Goal: Navigation & Orientation: Find specific page/section

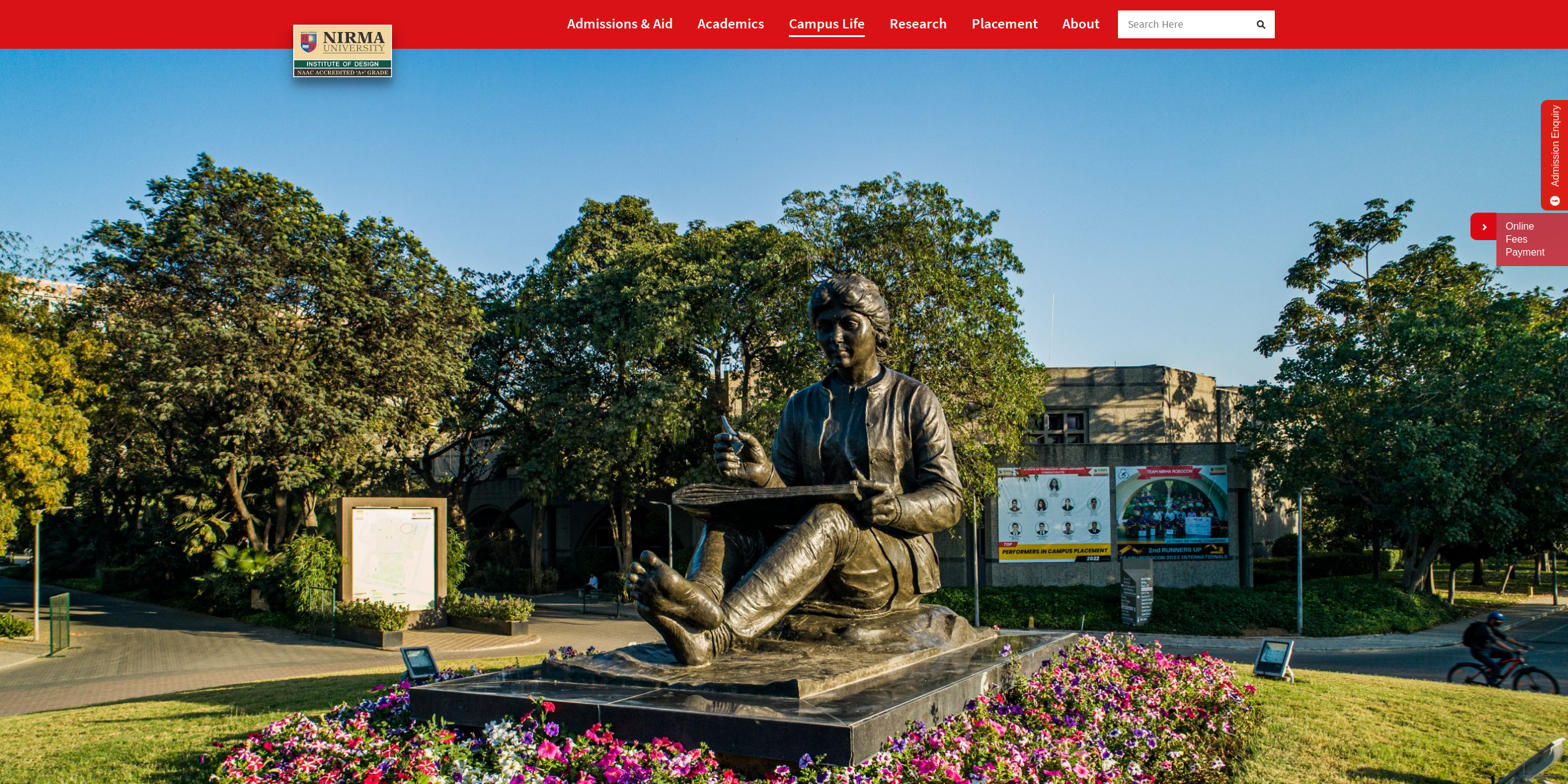
click at [826, 20] on link "Campus Life" at bounding box center [827, 23] width 76 height 28
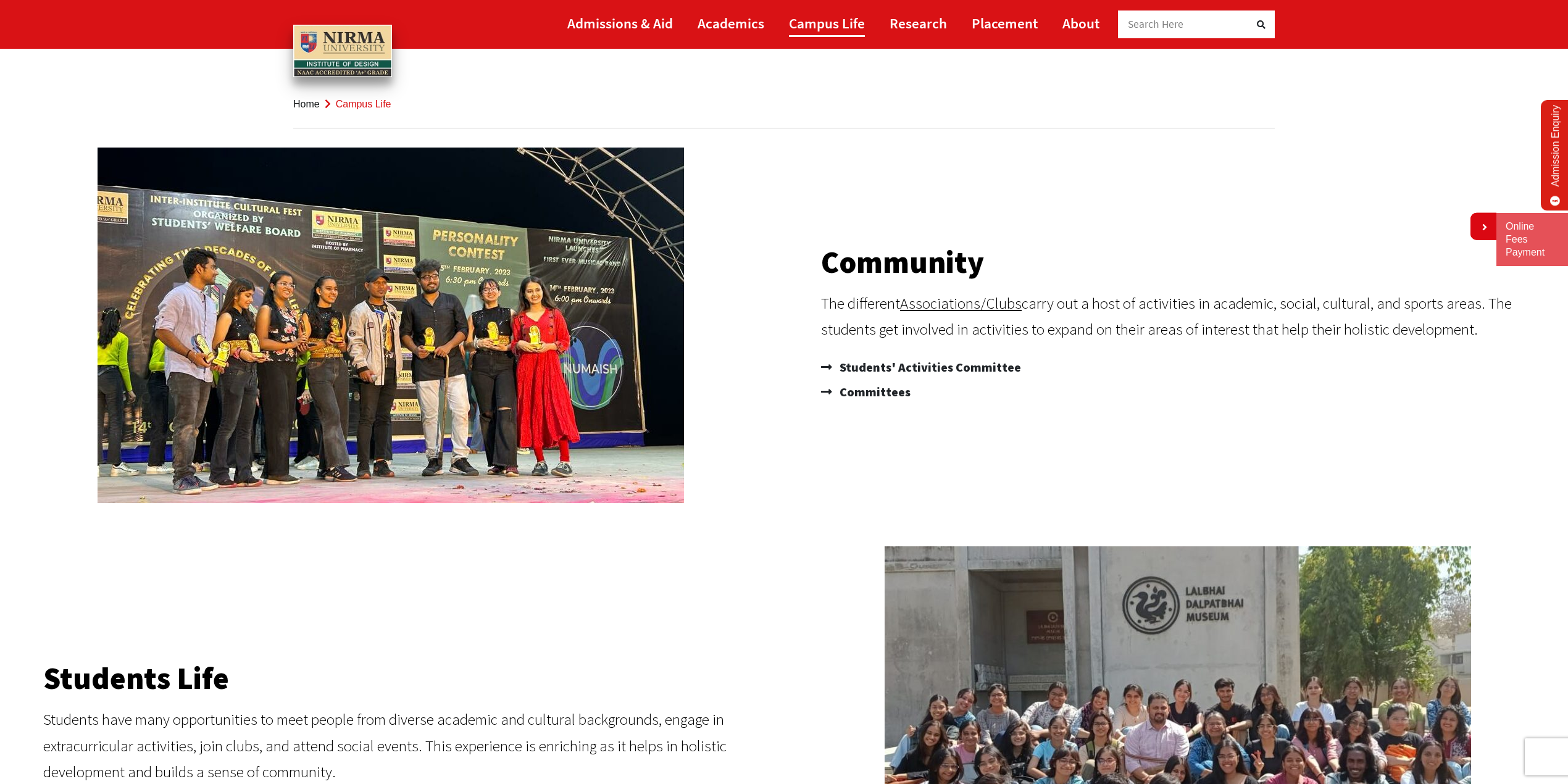
click at [814, 21] on link "Campus Life" at bounding box center [827, 23] width 76 height 28
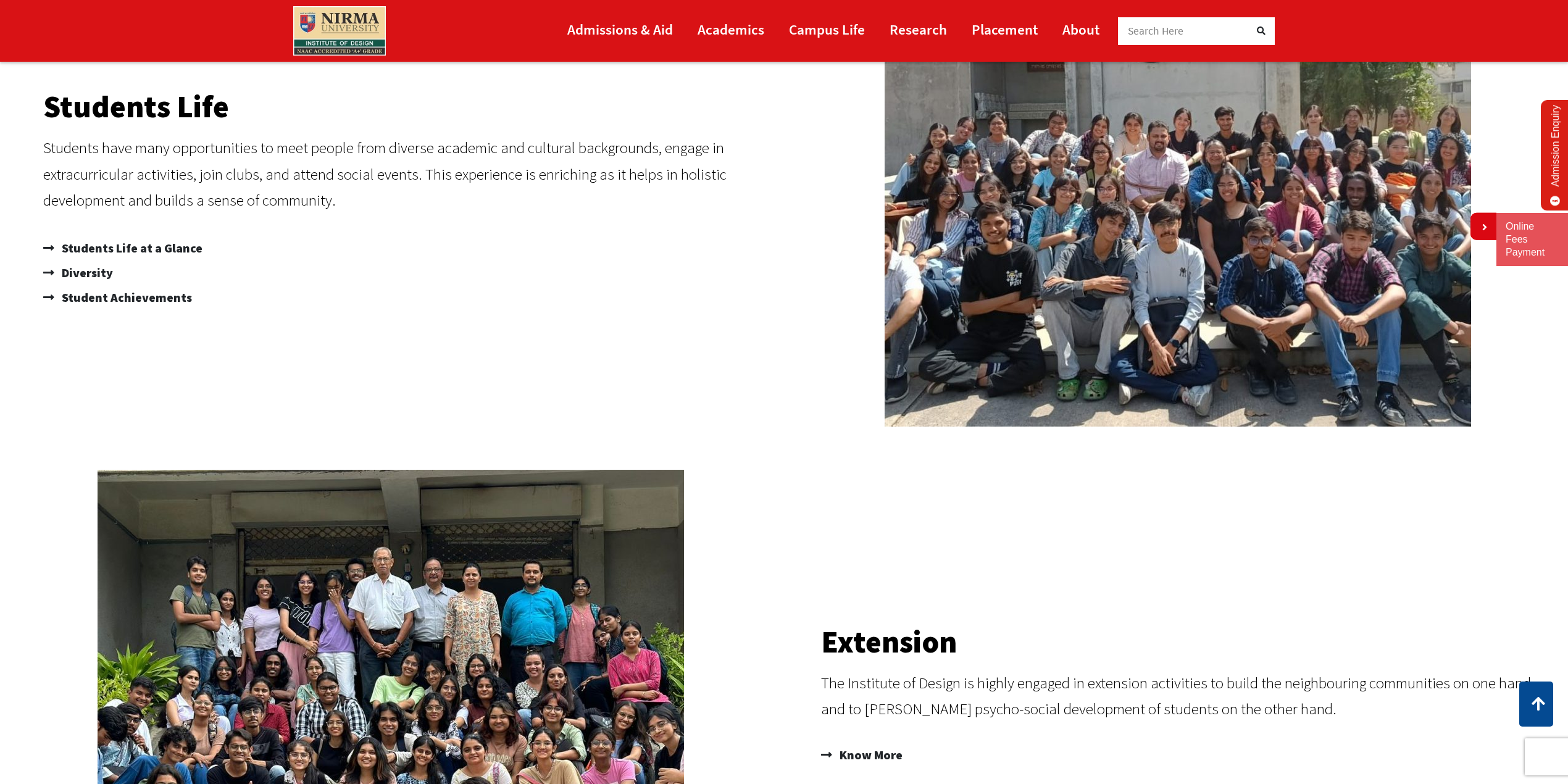
scroll to position [569, 0]
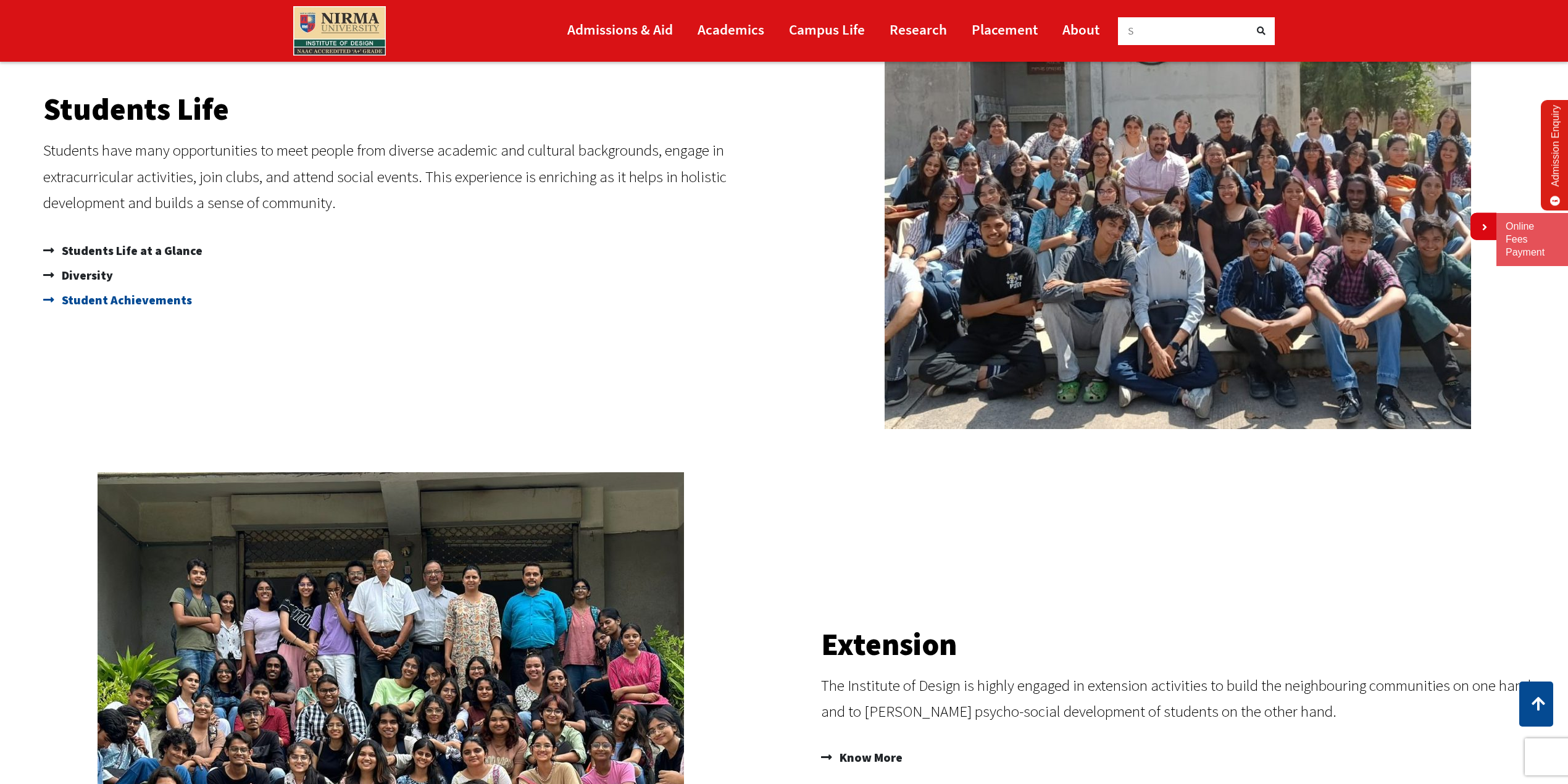
click at [103, 299] on span "Student Achievements" at bounding box center [125, 300] width 134 height 25
